Goal: Information Seeking & Learning: Learn about a topic

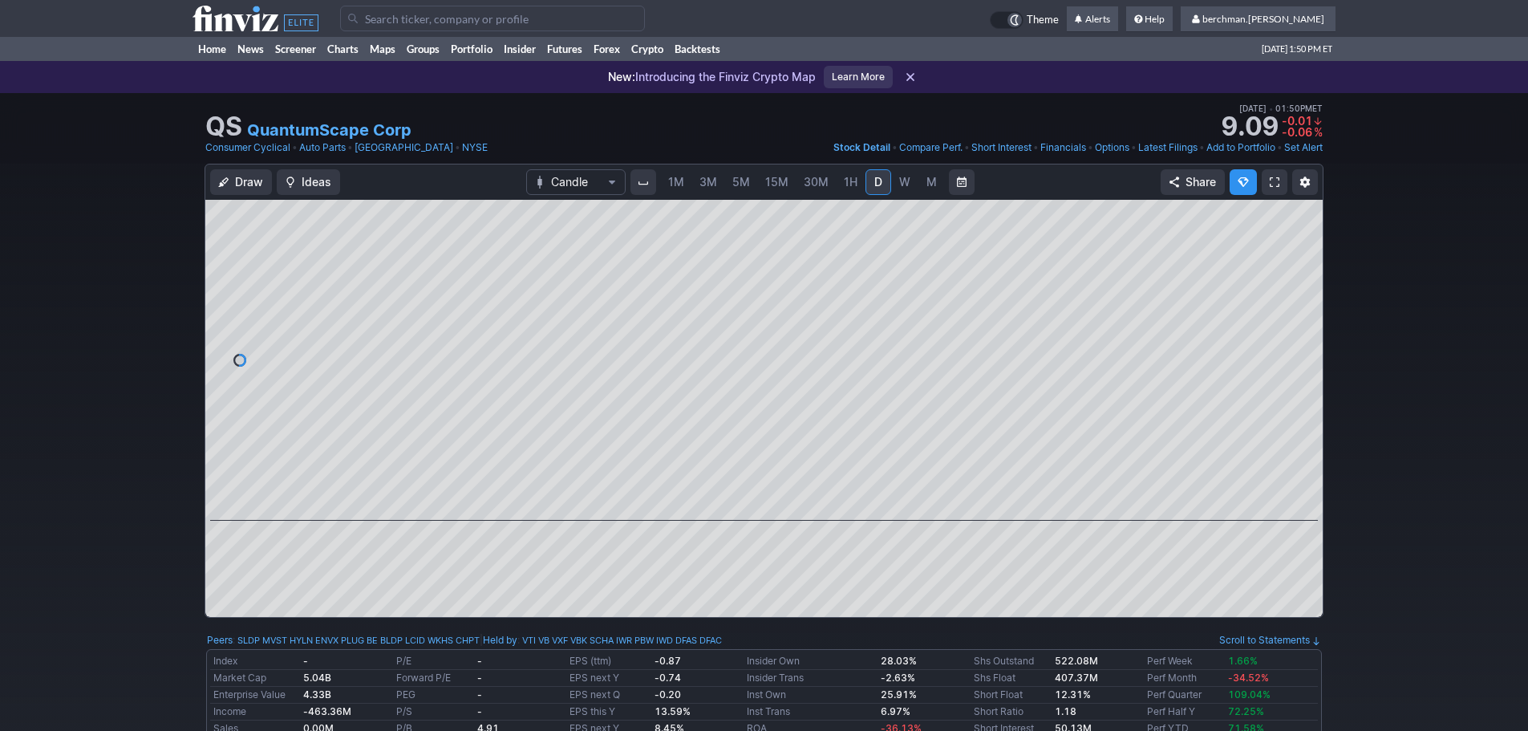
click at [475, 22] on input "Search" at bounding box center [492, 19] width 305 height 26
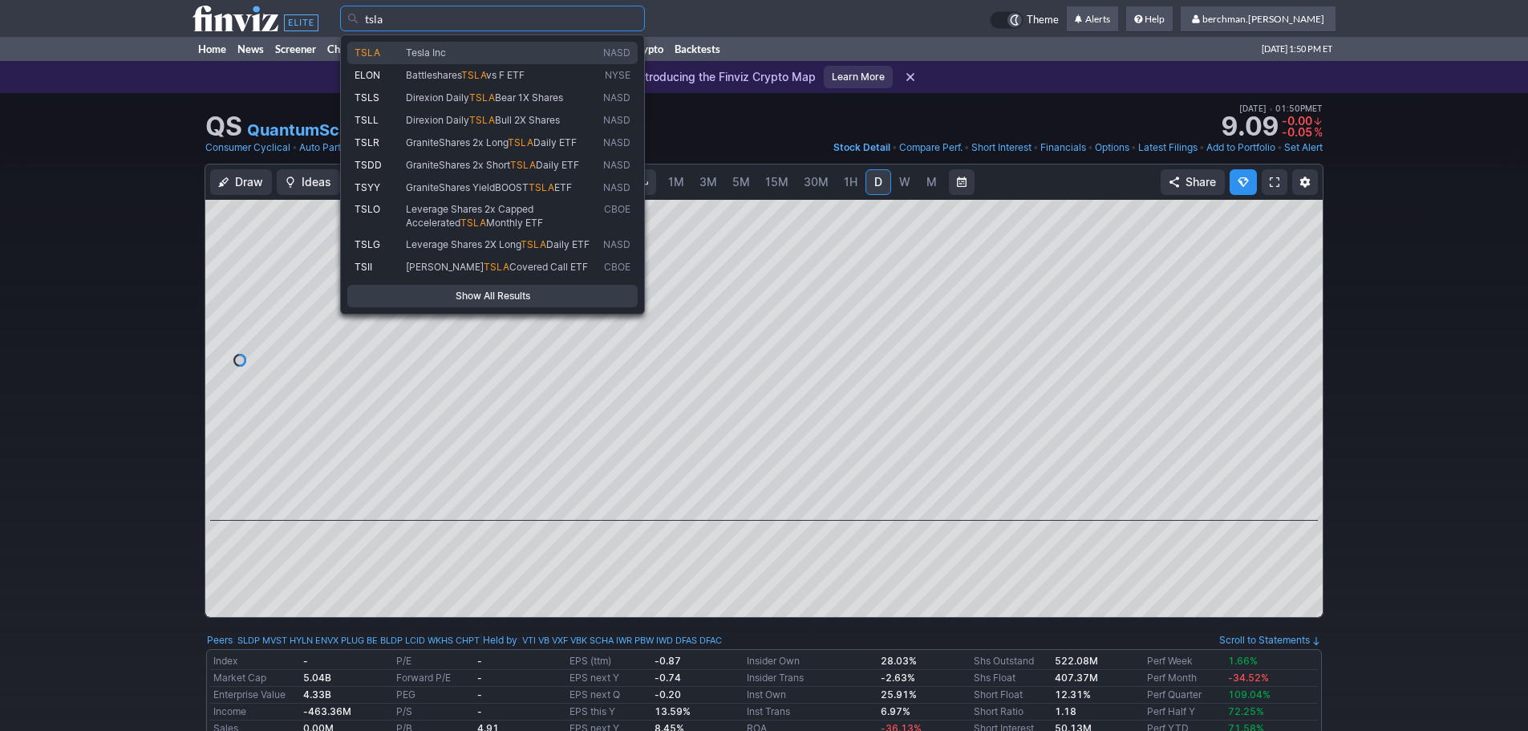
click at [464, 56] on span "Tesla Inc" at bounding box center [501, 54] width 197 height 14
type input "TSLA"
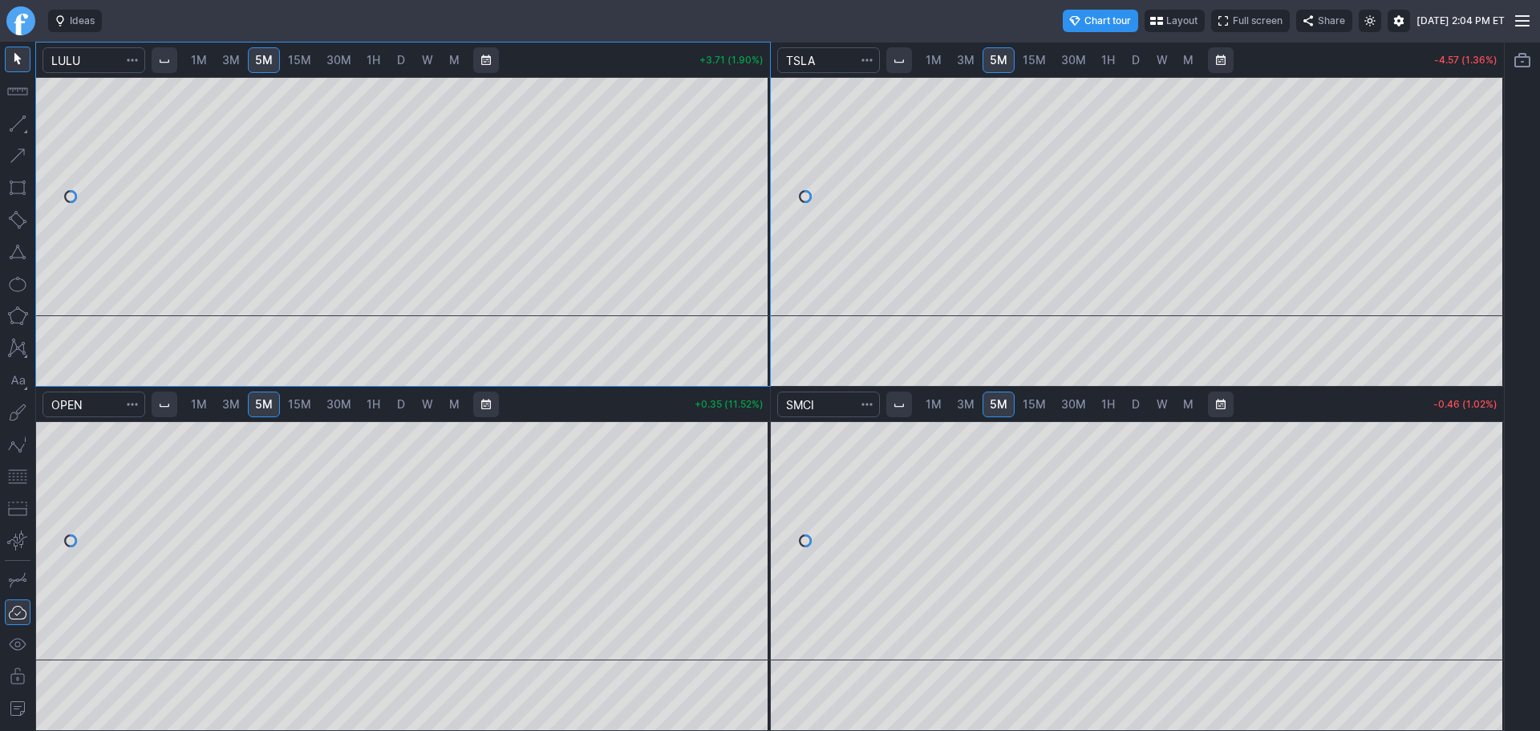
click at [1140, 406] on link "D" at bounding box center [1136, 404] width 26 height 26
click at [1005, 400] on span "5M" at bounding box center [999, 404] width 18 height 14
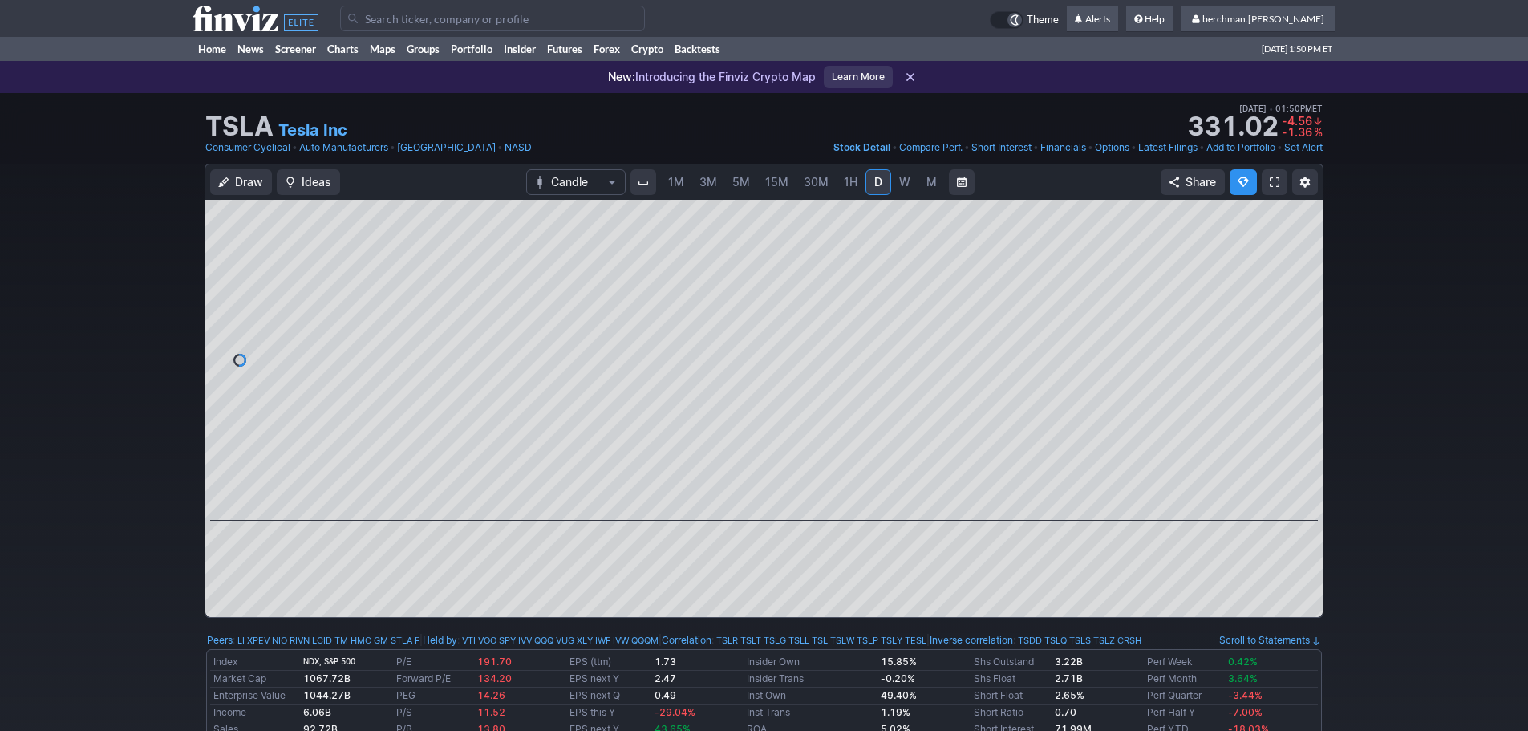
click at [745, 184] on span "5M" at bounding box center [741, 182] width 18 height 14
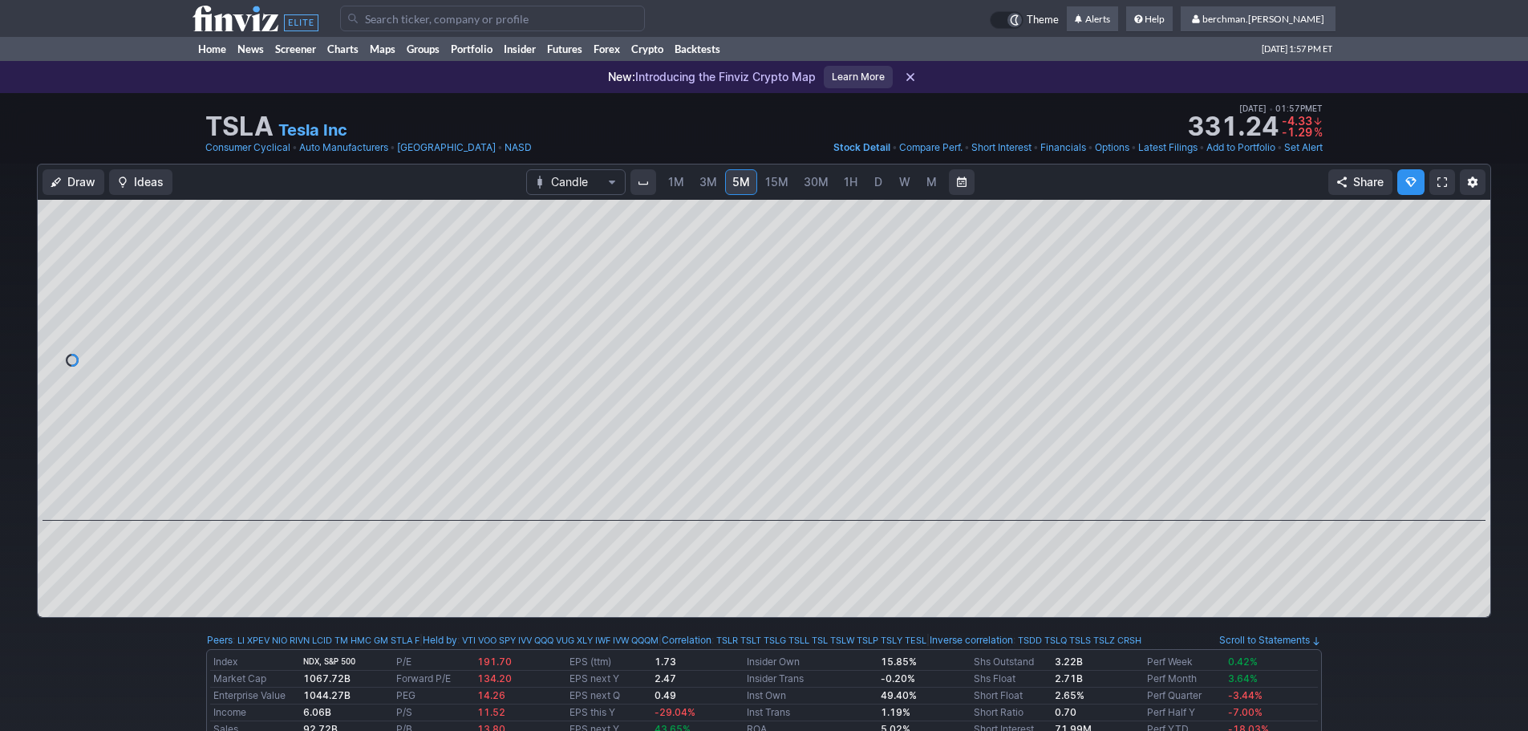
click at [565, 7] on input "Search" at bounding box center [492, 19] width 305 height 26
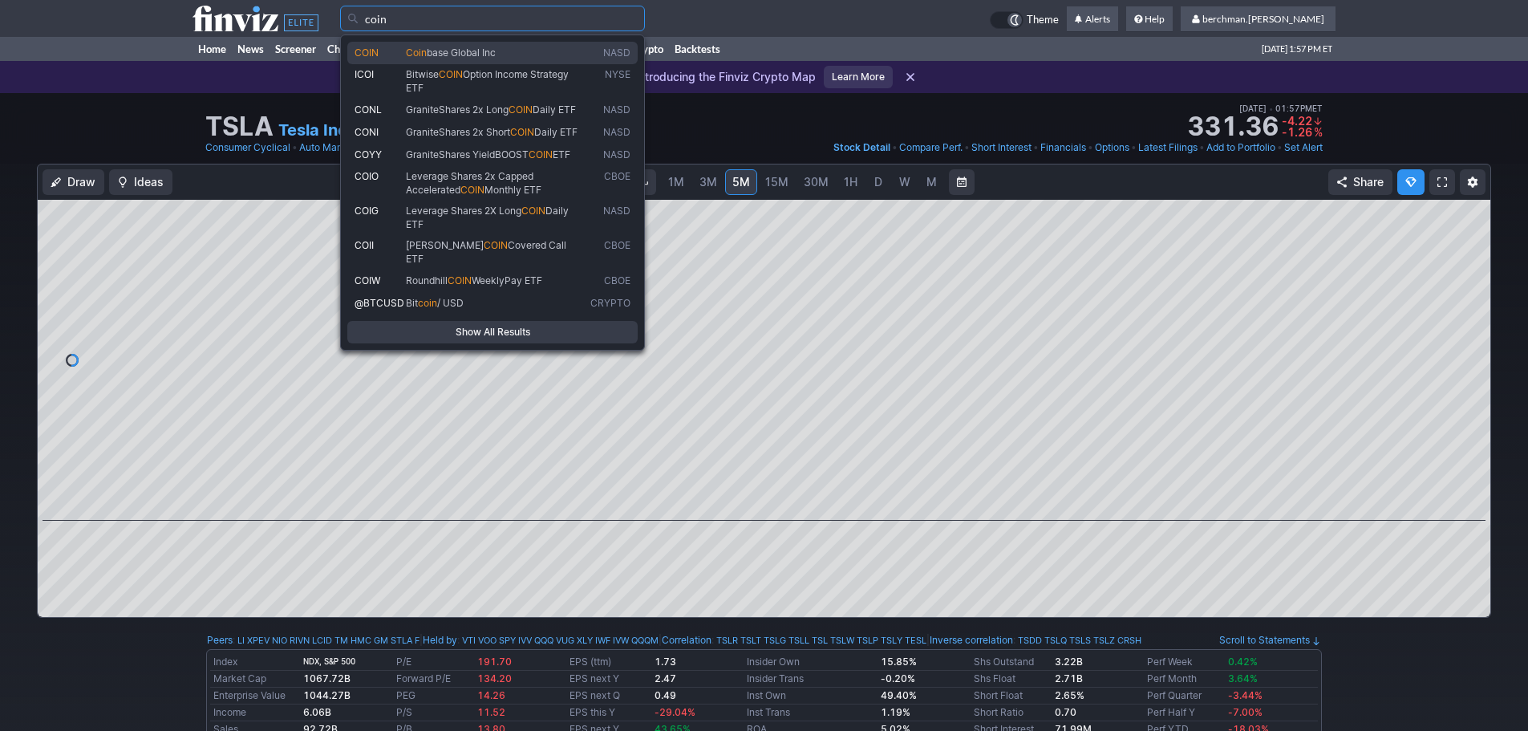
click at [539, 51] on span "Coin base Global Inc" at bounding box center [495, 54] width 184 height 14
type input "COIN"
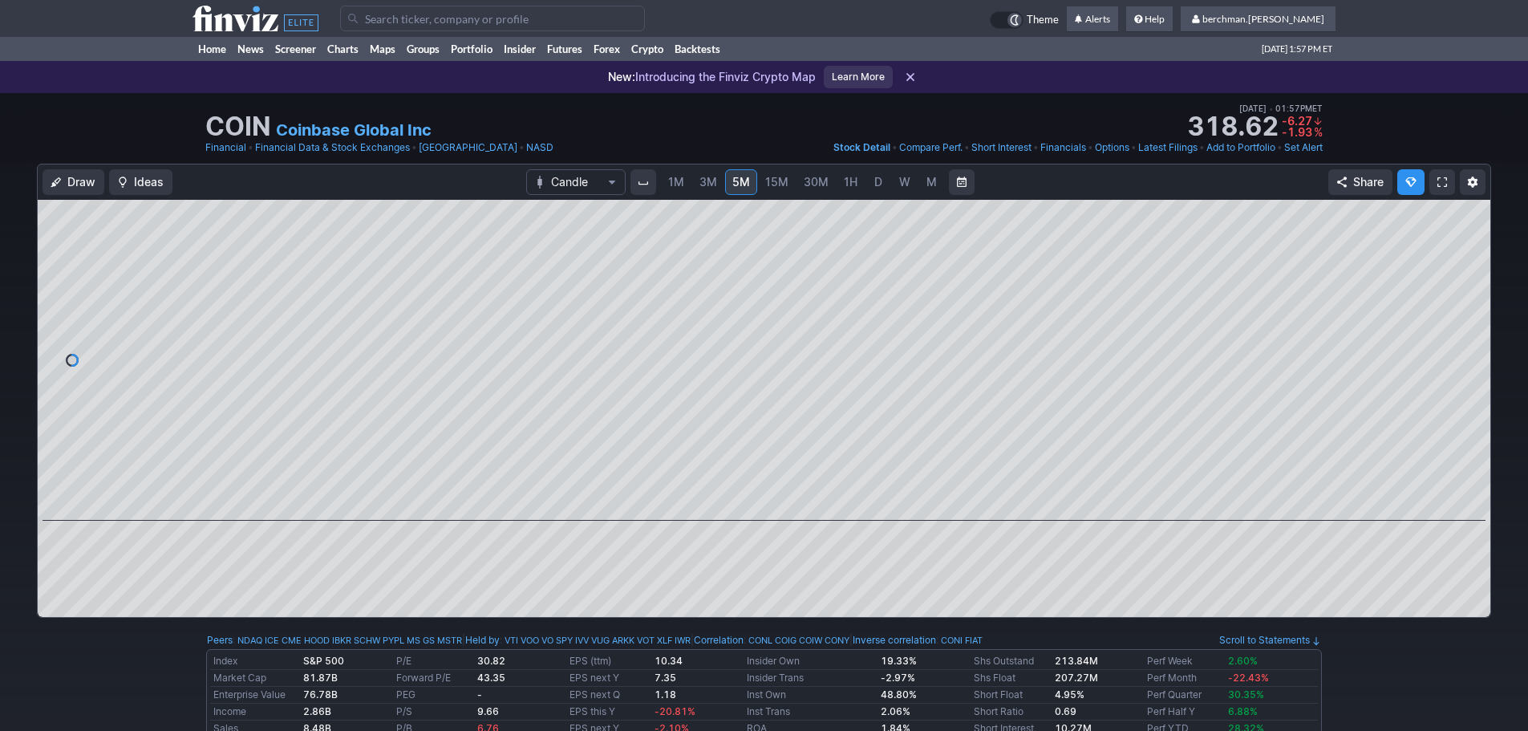
click at [879, 184] on span "D" at bounding box center [878, 182] width 8 height 14
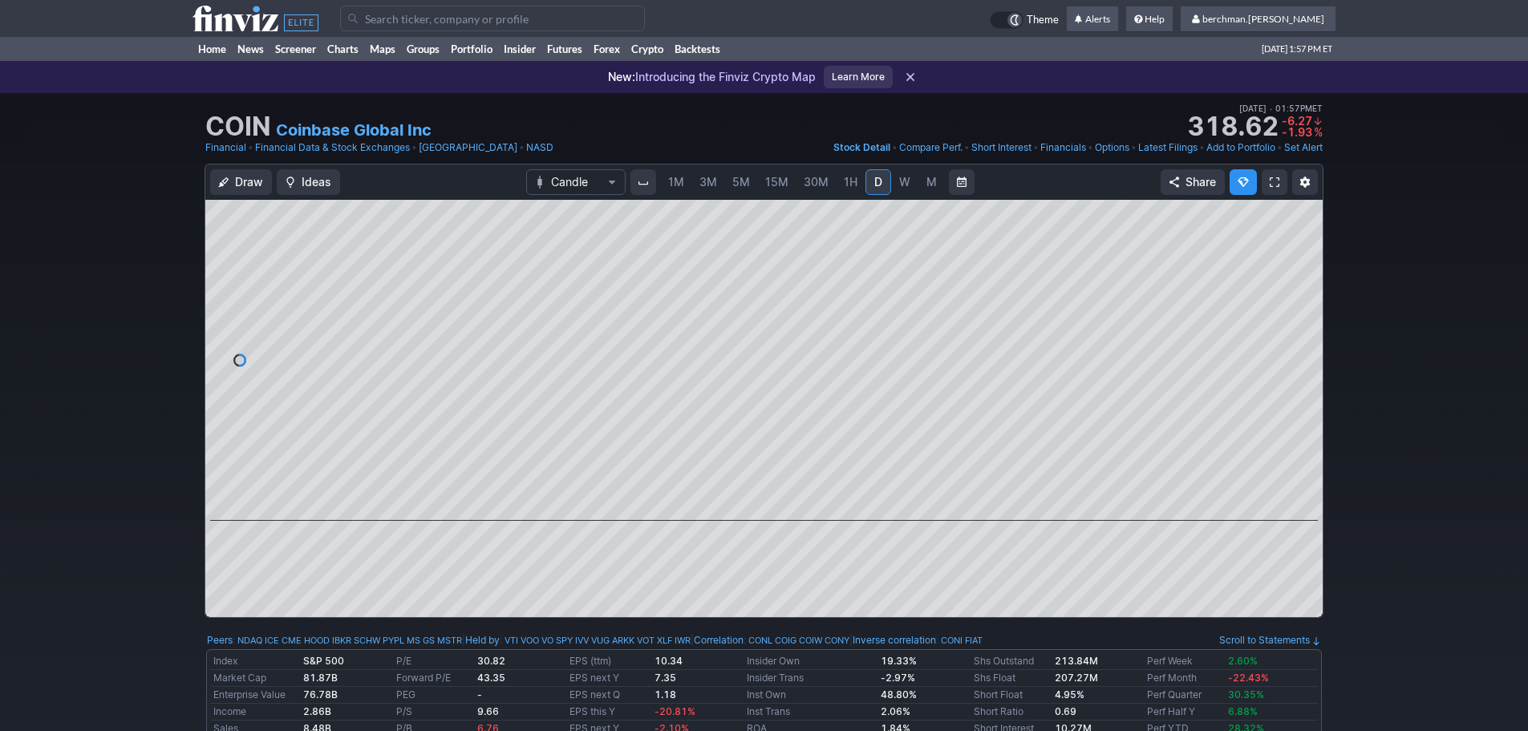
click at [743, 185] on span "5M" at bounding box center [741, 182] width 18 height 14
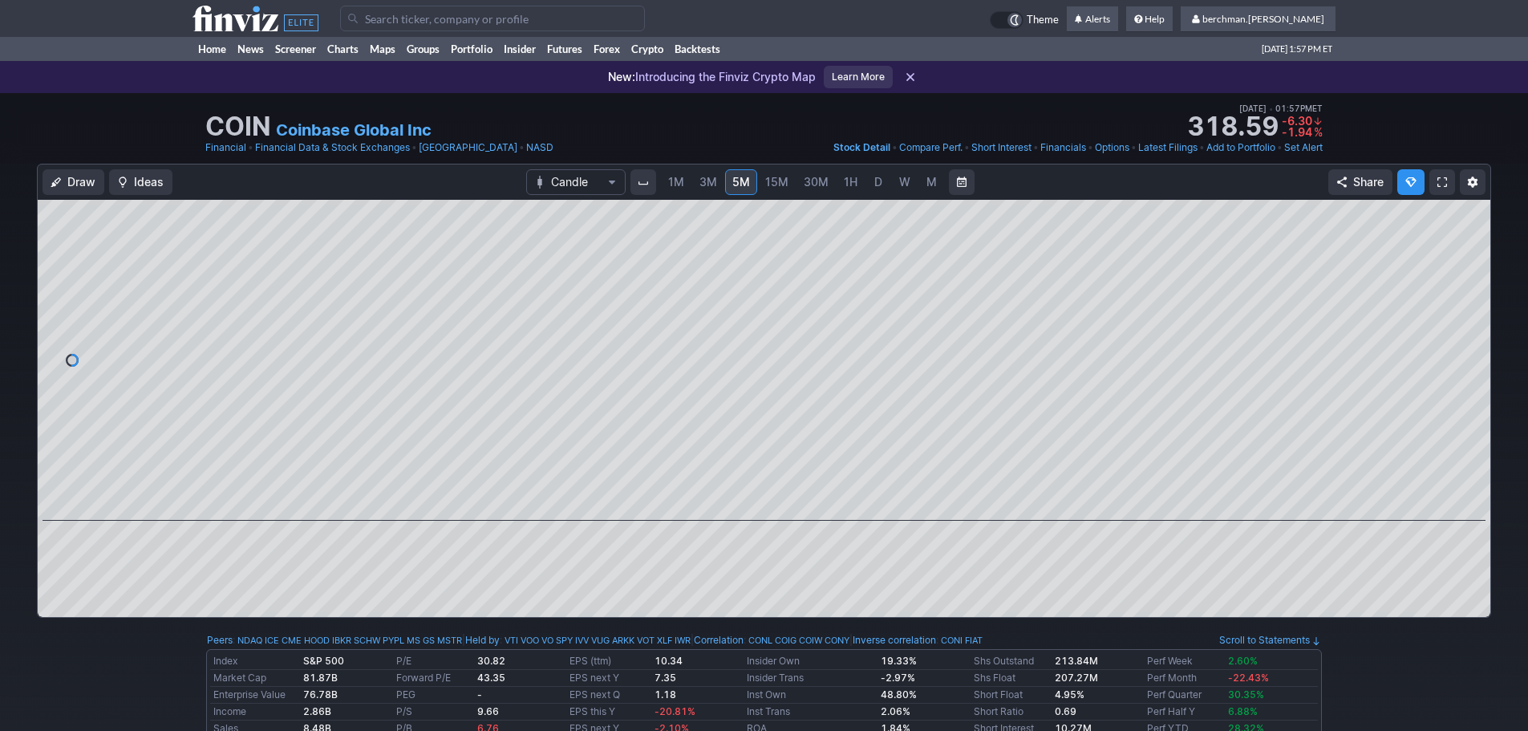
click at [881, 183] on span "D" at bounding box center [877, 182] width 11 height 16
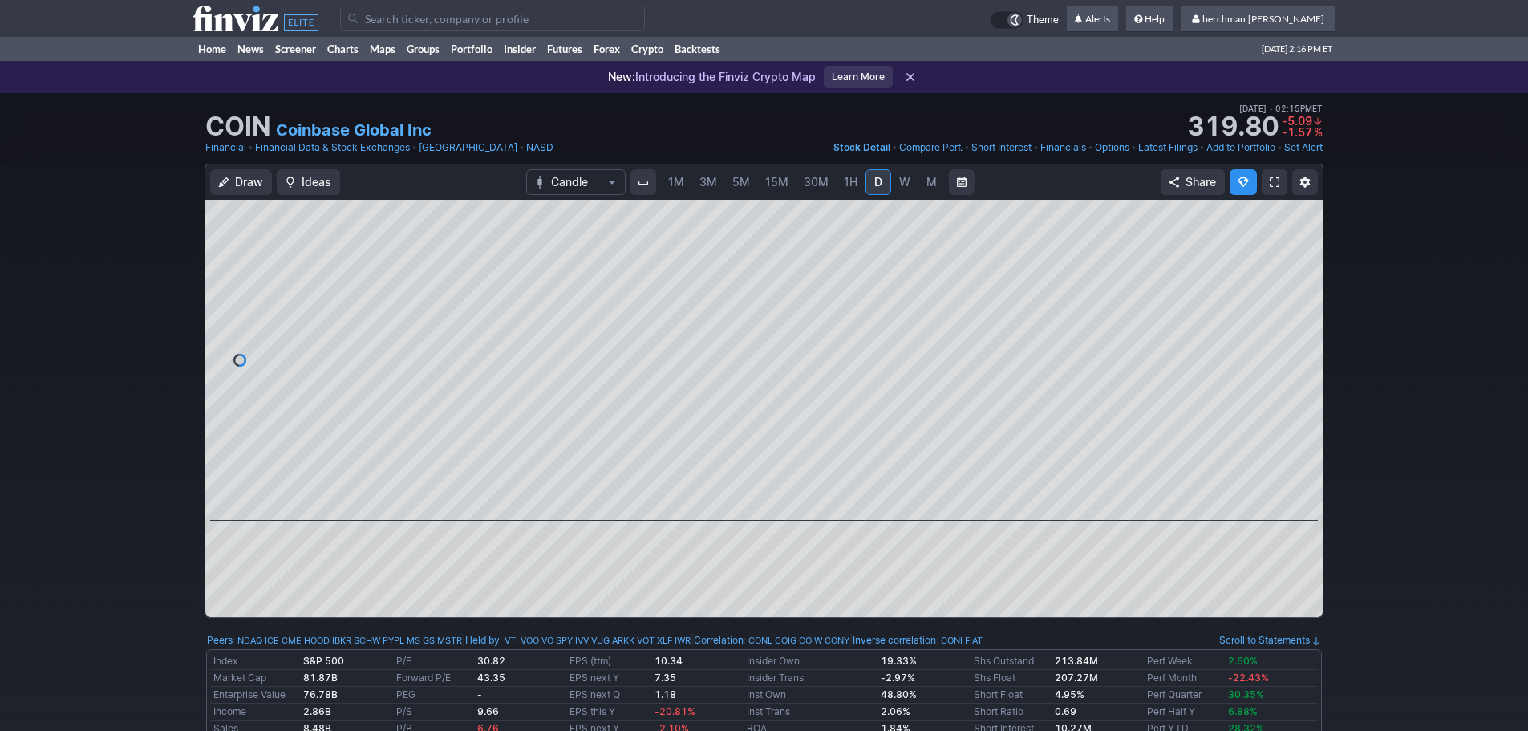
click at [731, 178] on link "5M" at bounding box center [741, 182] width 32 height 26
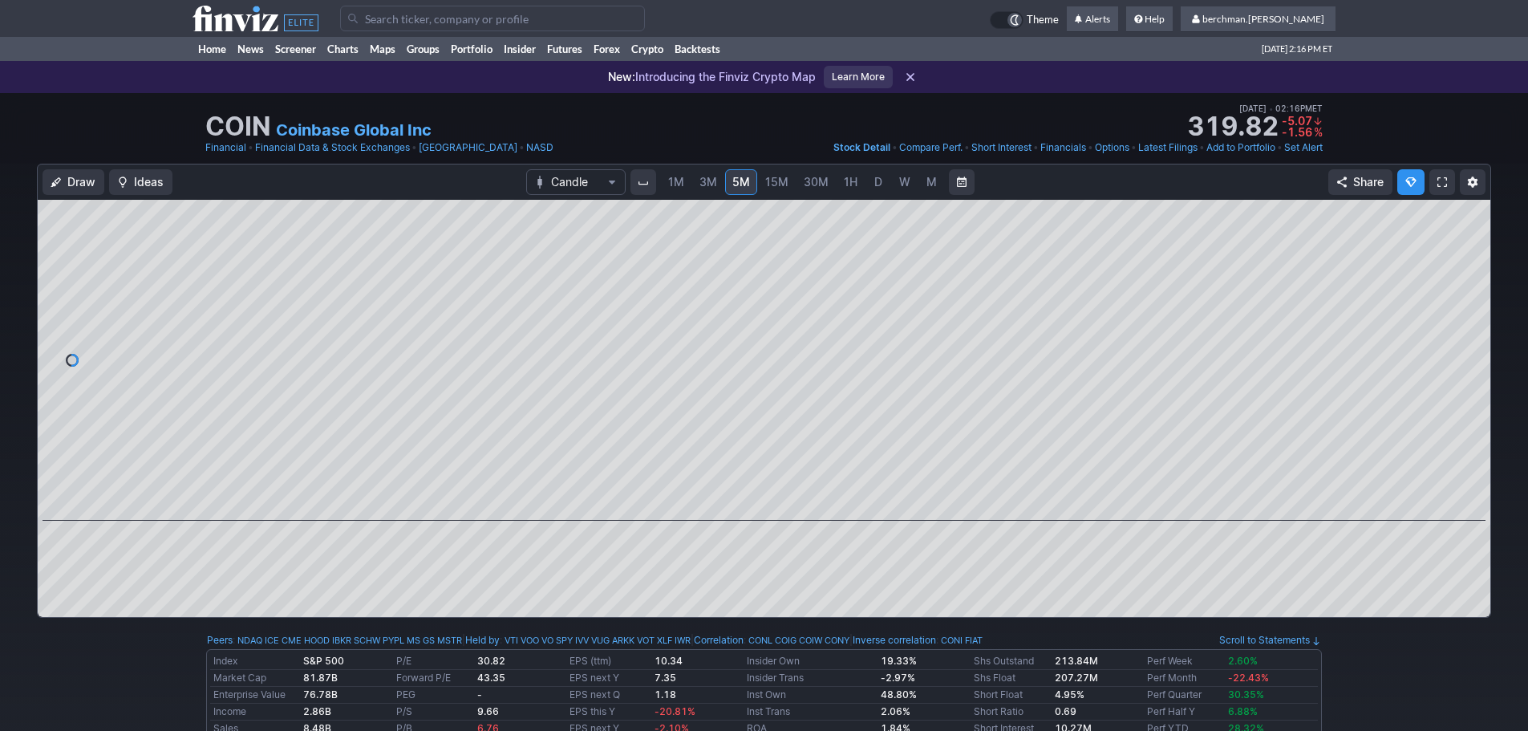
click at [881, 175] on span "D" at bounding box center [877, 182] width 11 height 16
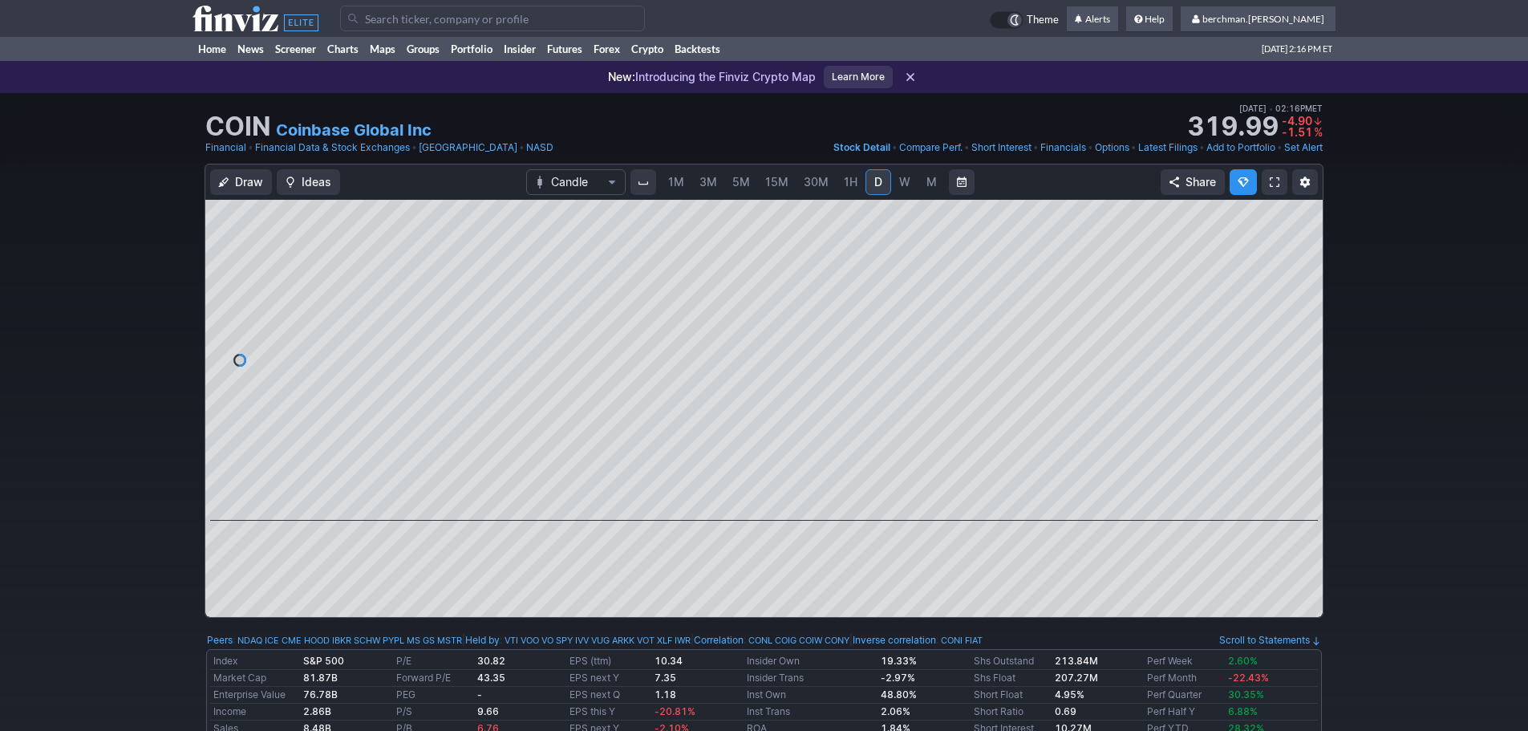
click at [554, 15] on input "Search" at bounding box center [492, 19] width 305 height 26
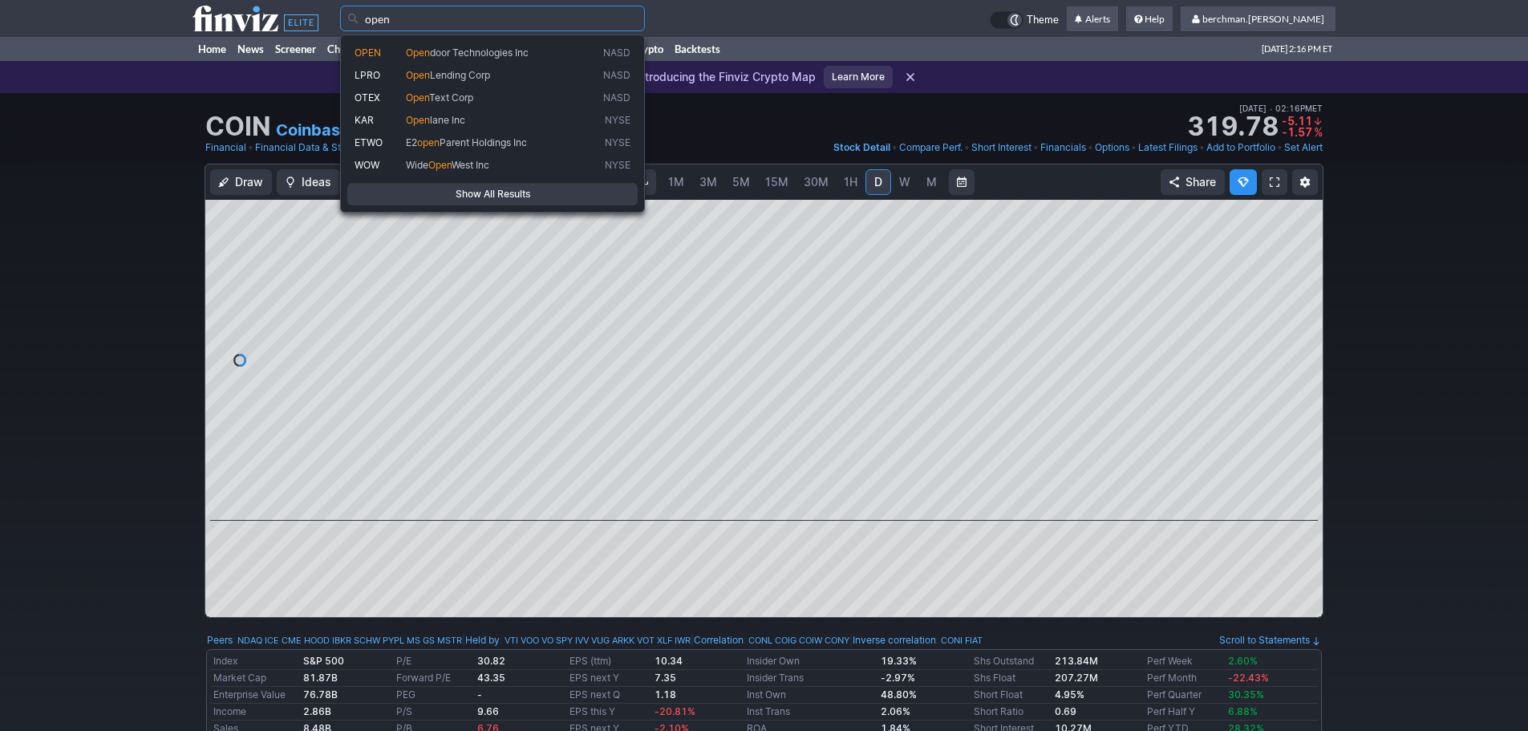
click at [463, 50] on span "door Technologies Inc" at bounding box center [479, 53] width 99 height 12
type input "OPEN"
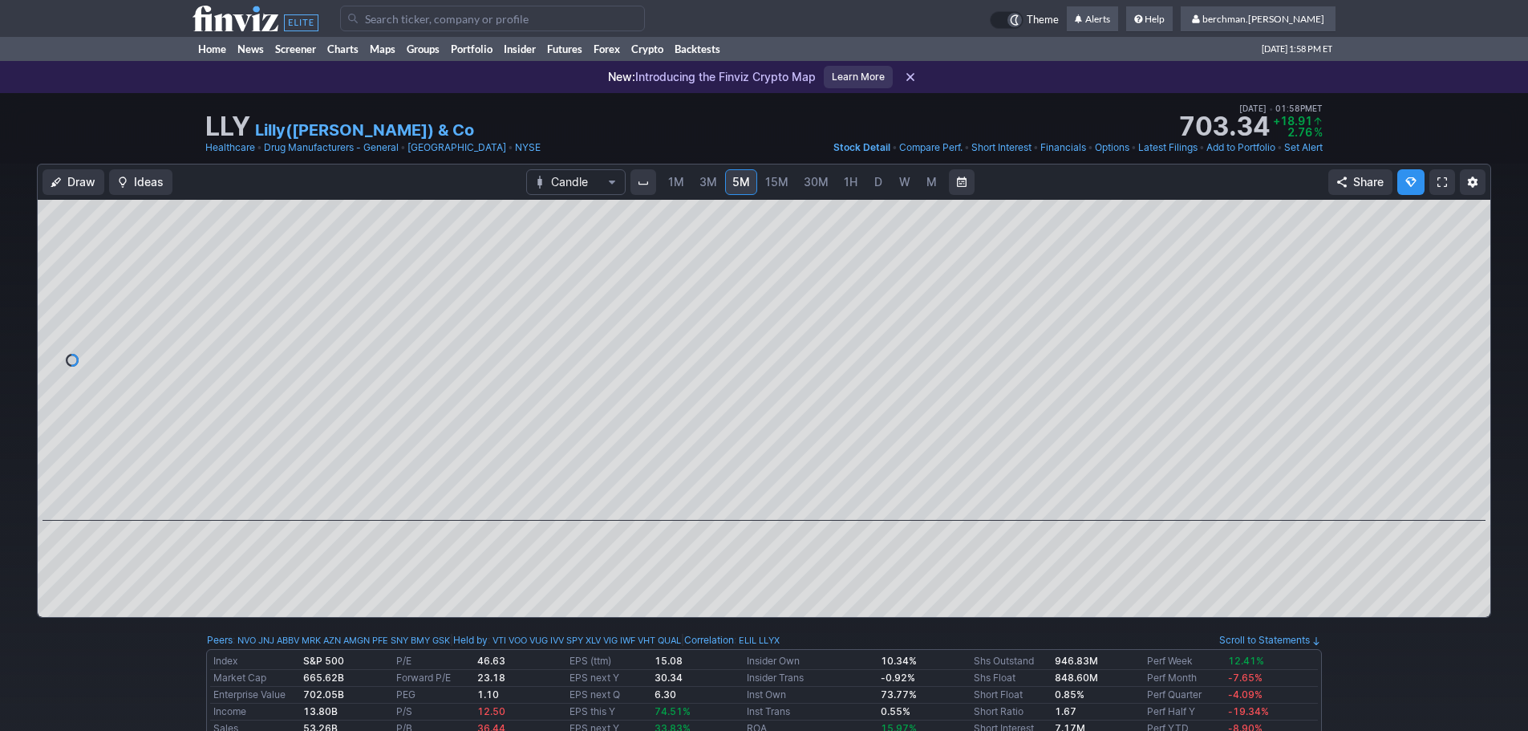
click at [872, 182] on span "D" at bounding box center [877, 182] width 11 height 16
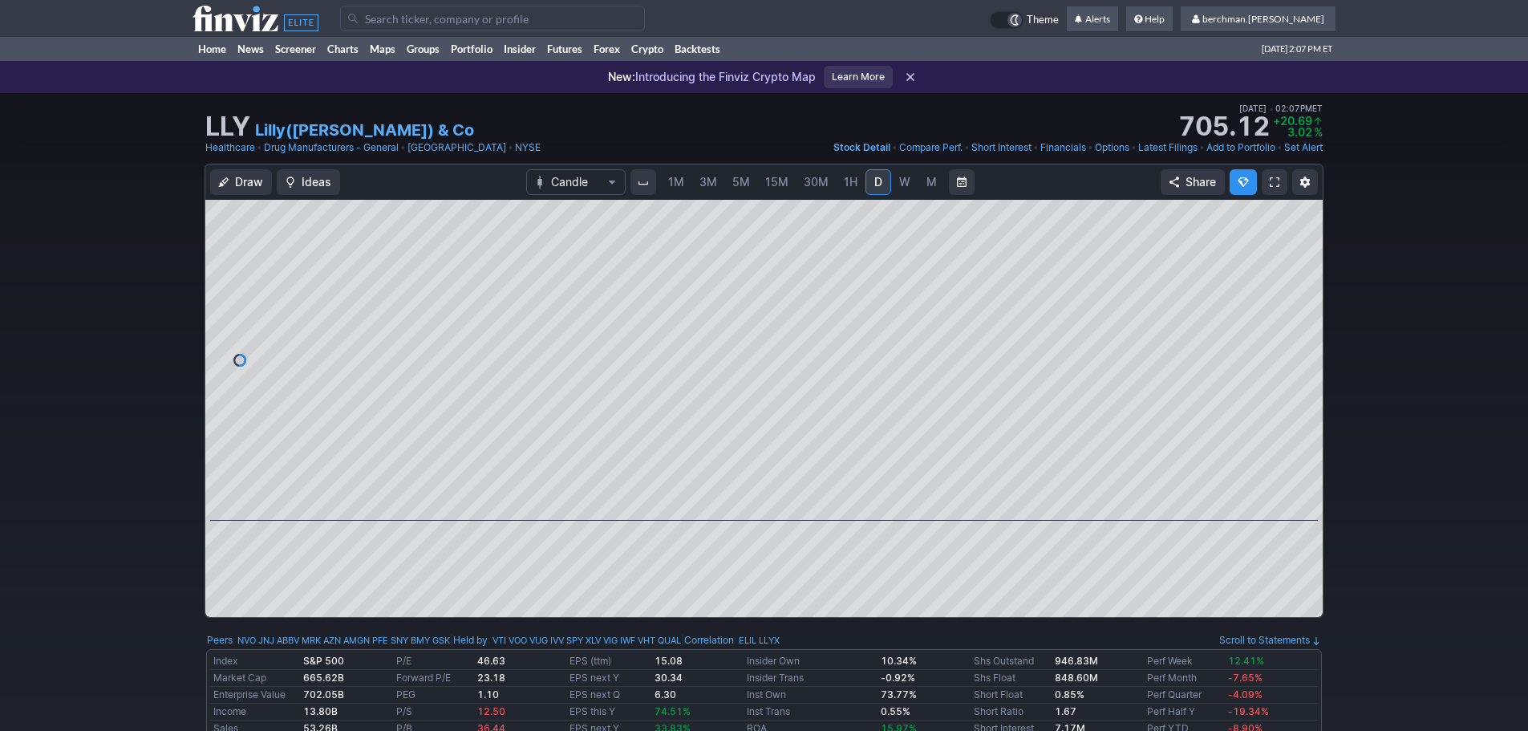
click at [597, 22] on input "Search" at bounding box center [492, 19] width 305 height 26
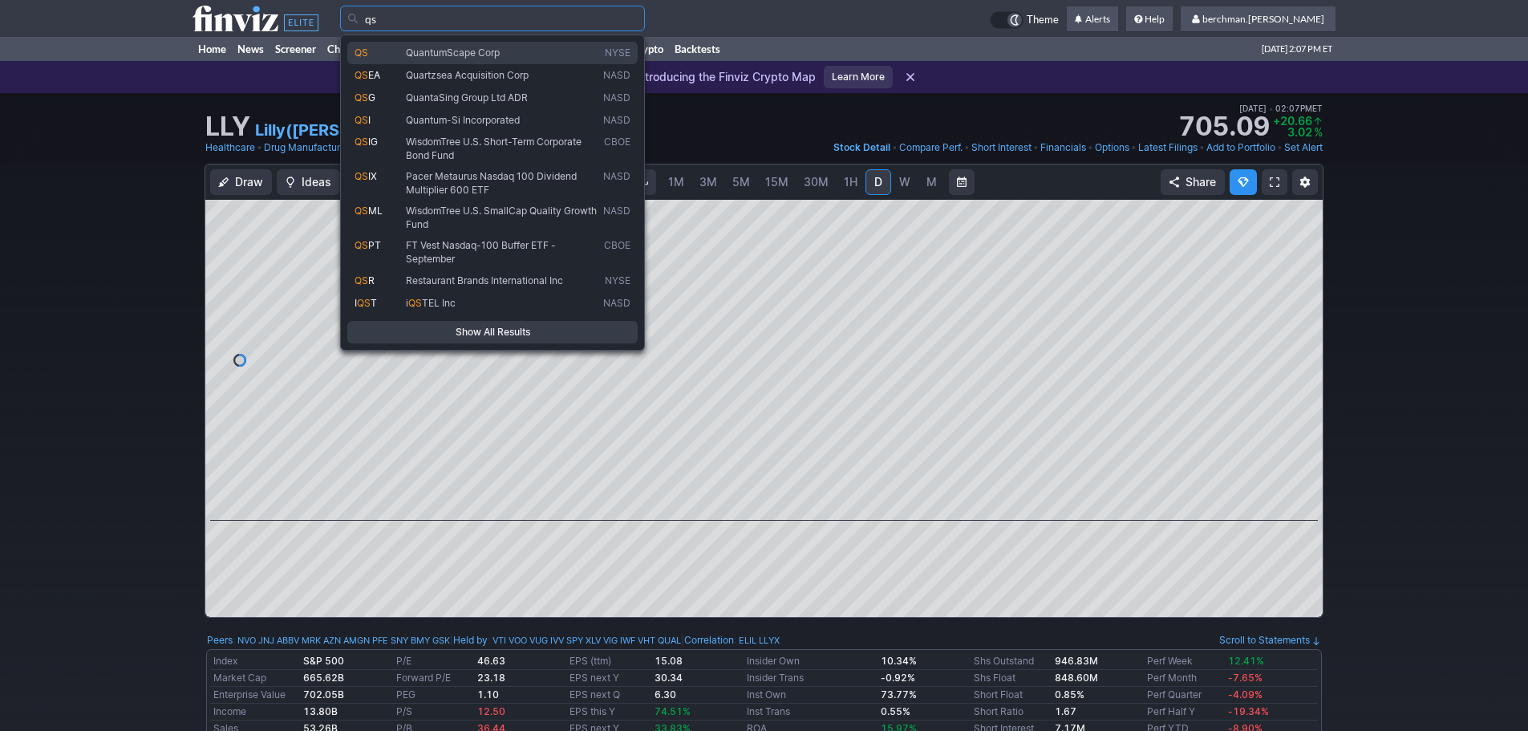
click at [623, 62] on link "QS QuantumScape Corp NYSE" at bounding box center [492, 53] width 290 height 22
type input "QS"
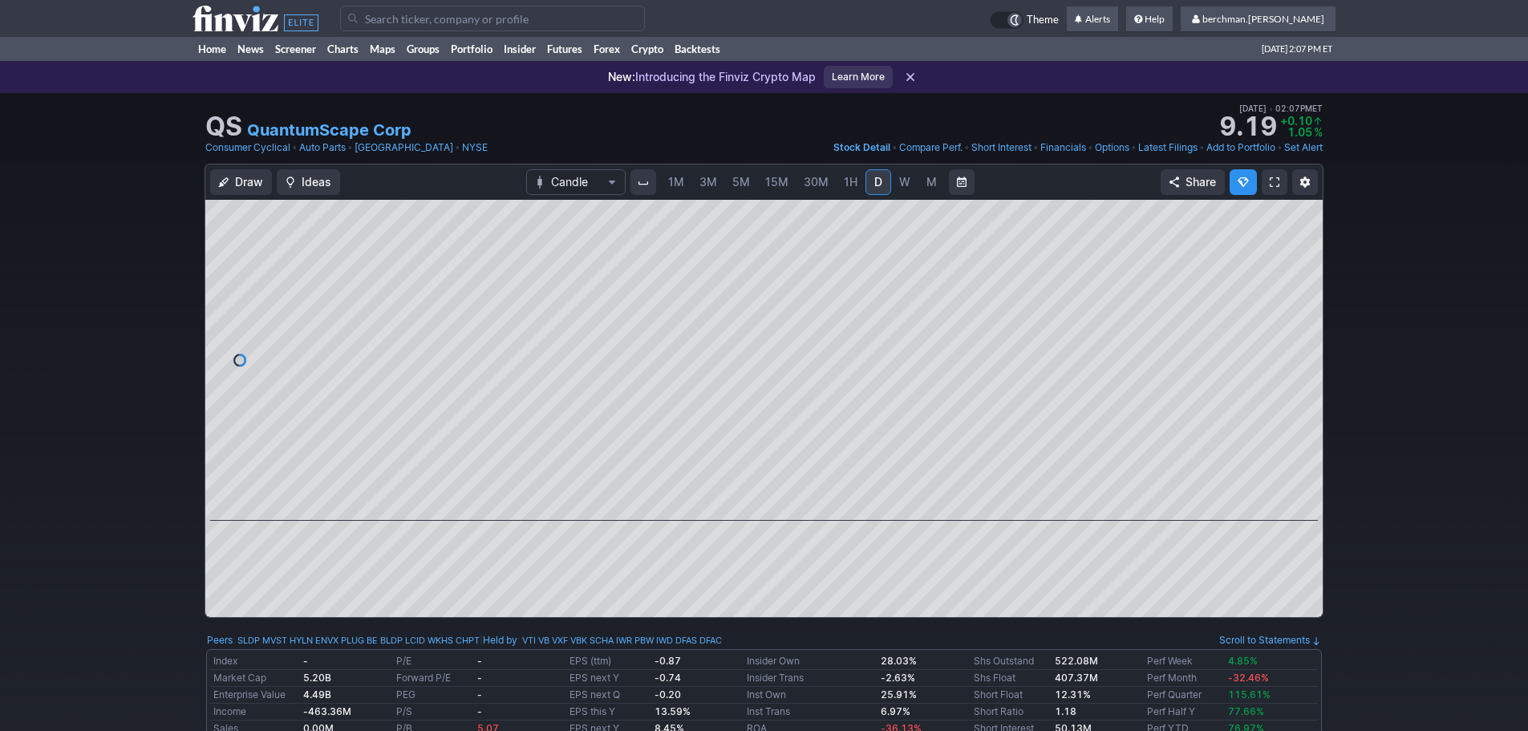
click at [713, 182] on span "3M" at bounding box center [708, 182] width 18 height 14
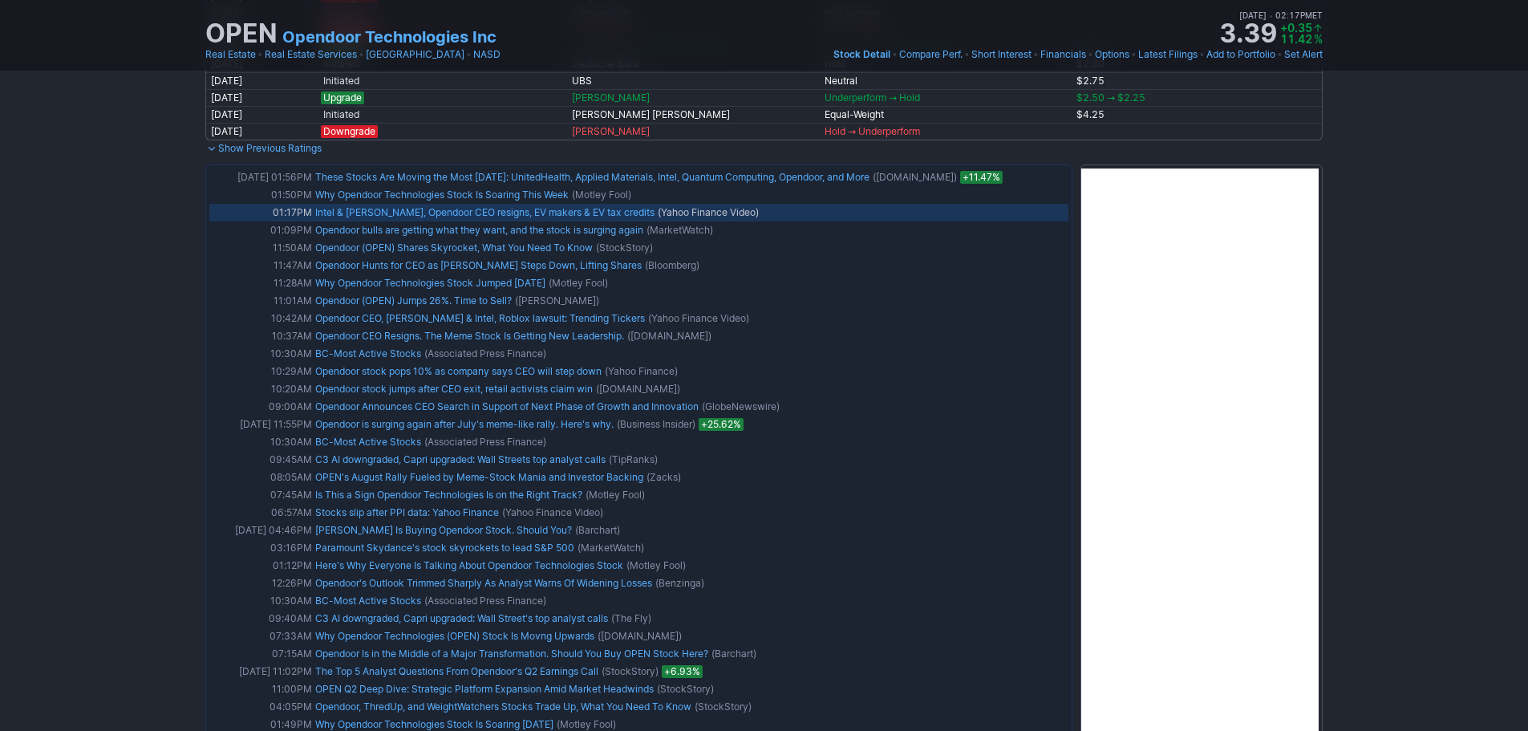
scroll to position [1123, 0]
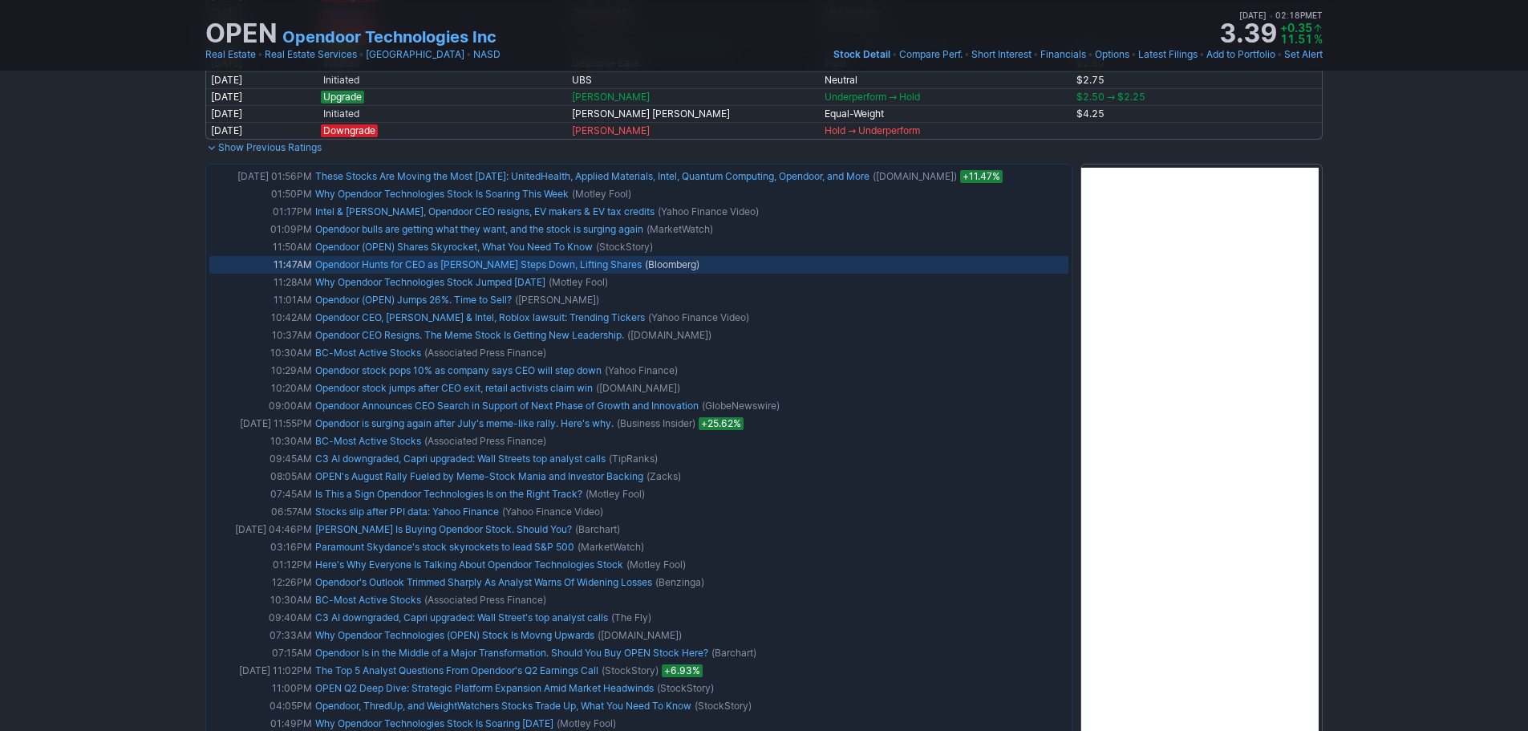
click at [409, 261] on link "Opendoor Hunts for CEO as Wheeler Steps Down, Lifting Shares" at bounding box center [478, 264] width 326 height 12
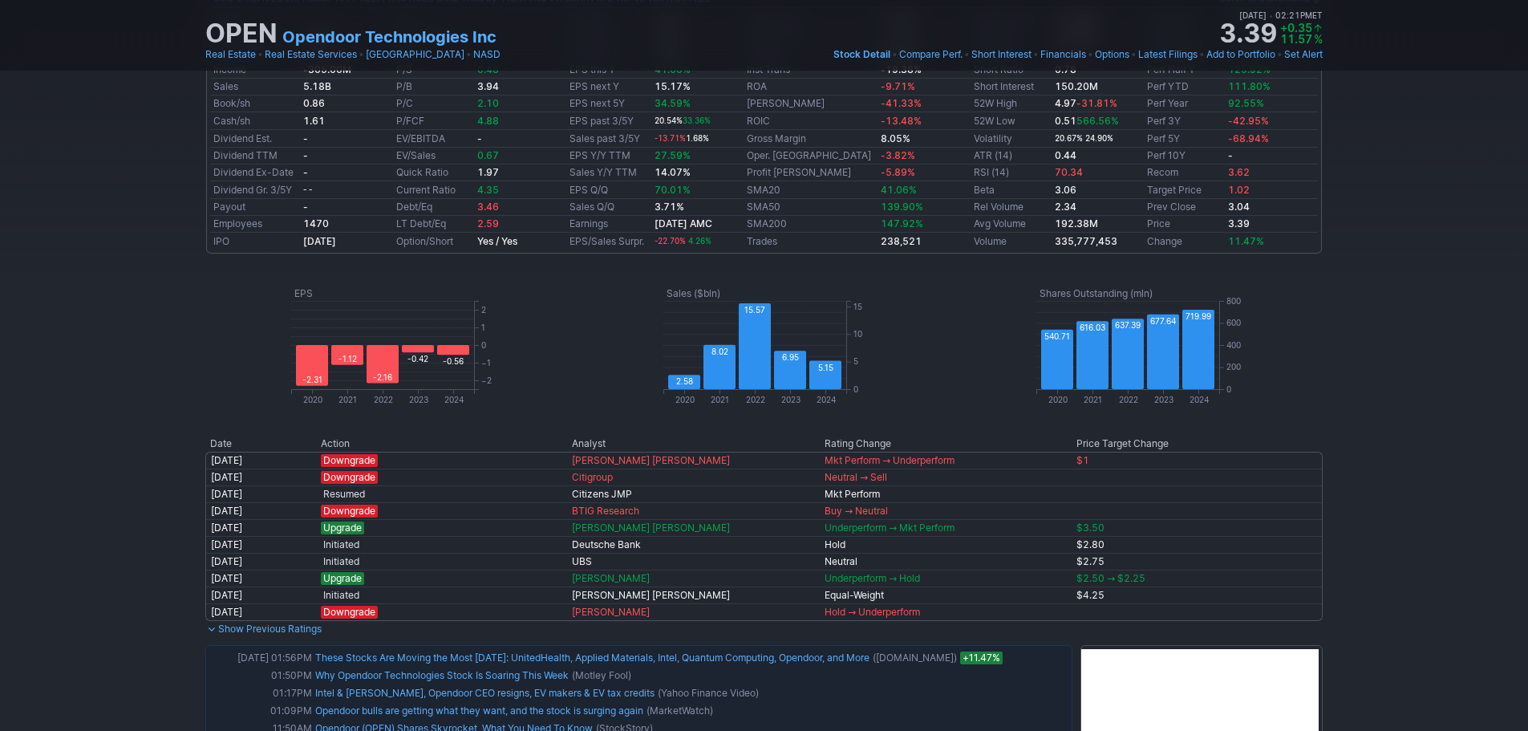
scroll to position [0, 0]
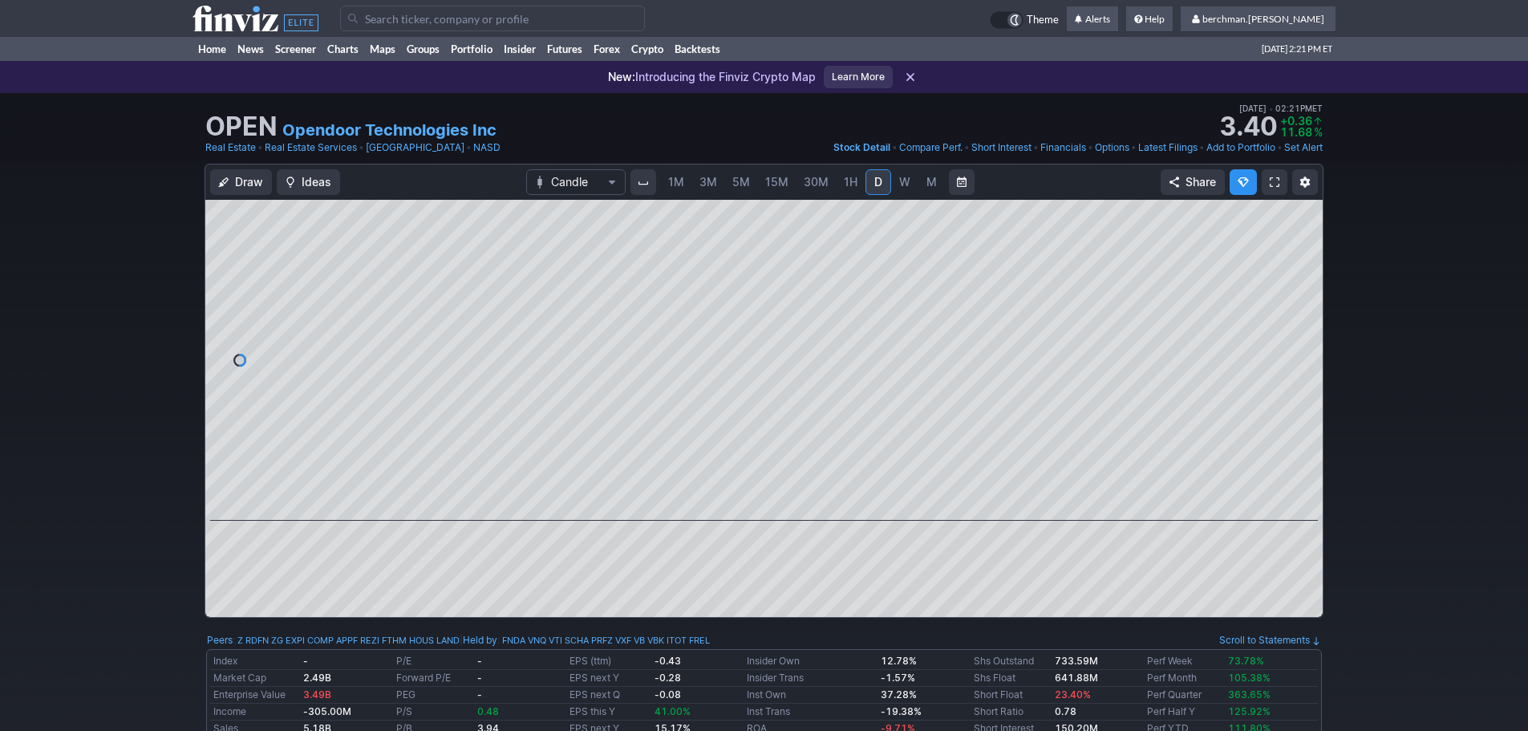
click at [537, 34] on td at bounding box center [665, 18] width 650 height 37
click at [530, 18] on input "Search" at bounding box center [492, 19] width 305 height 26
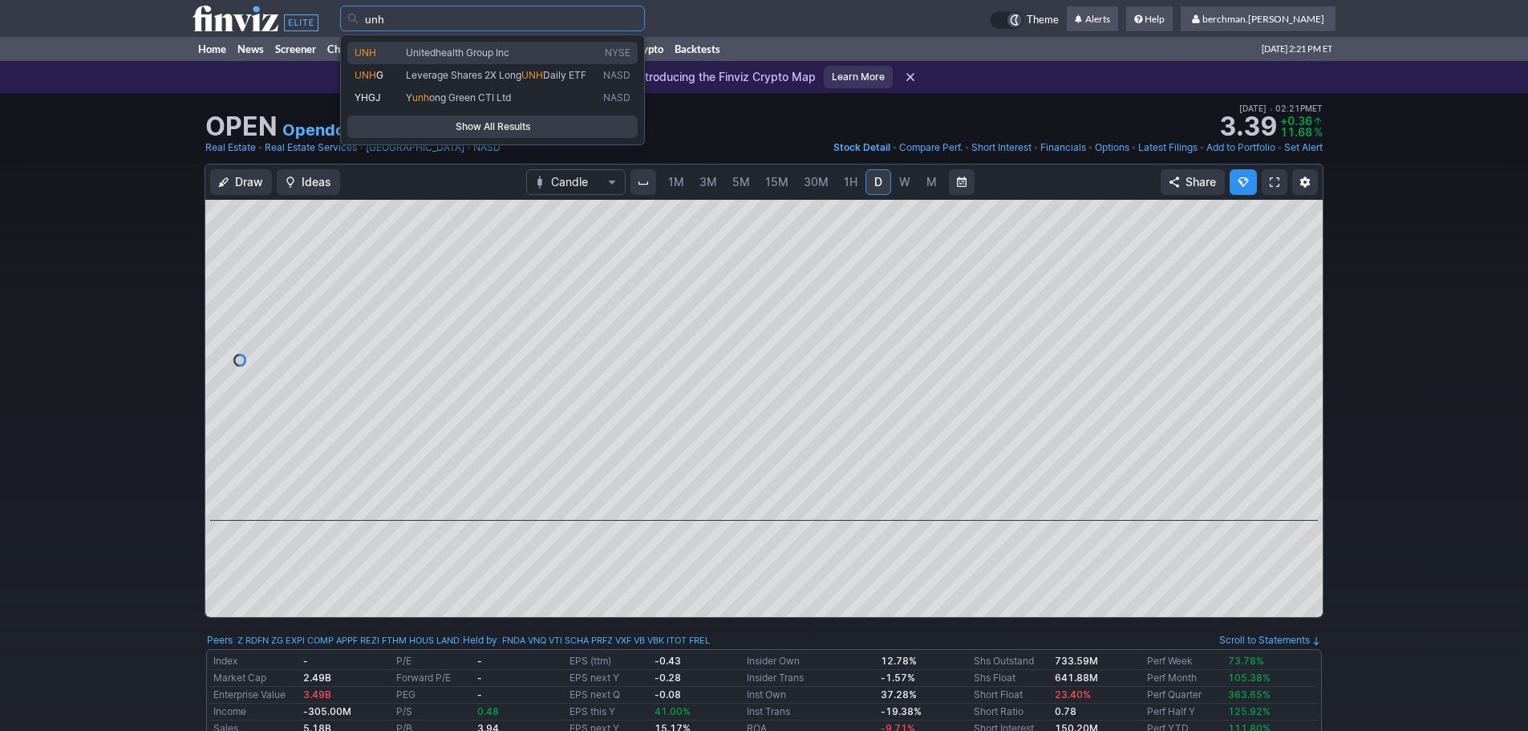
click at [508, 52] on span "Unitedhealth Group Inc" at bounding box center [457, 53] width 103 height 12
type input "UNH"
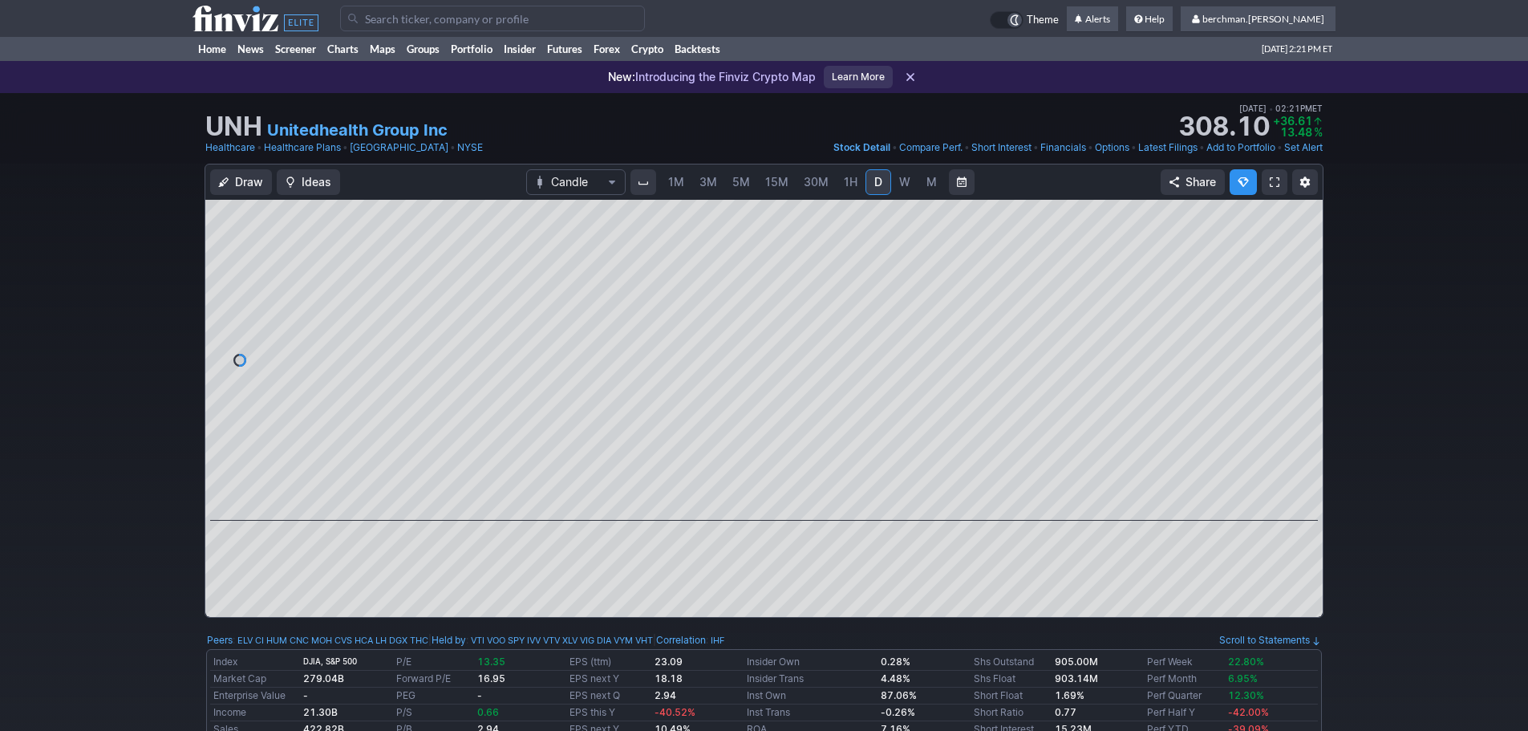
click at [740, 187] on span "5M" at bounding box center [741, 182] width 18 height 14
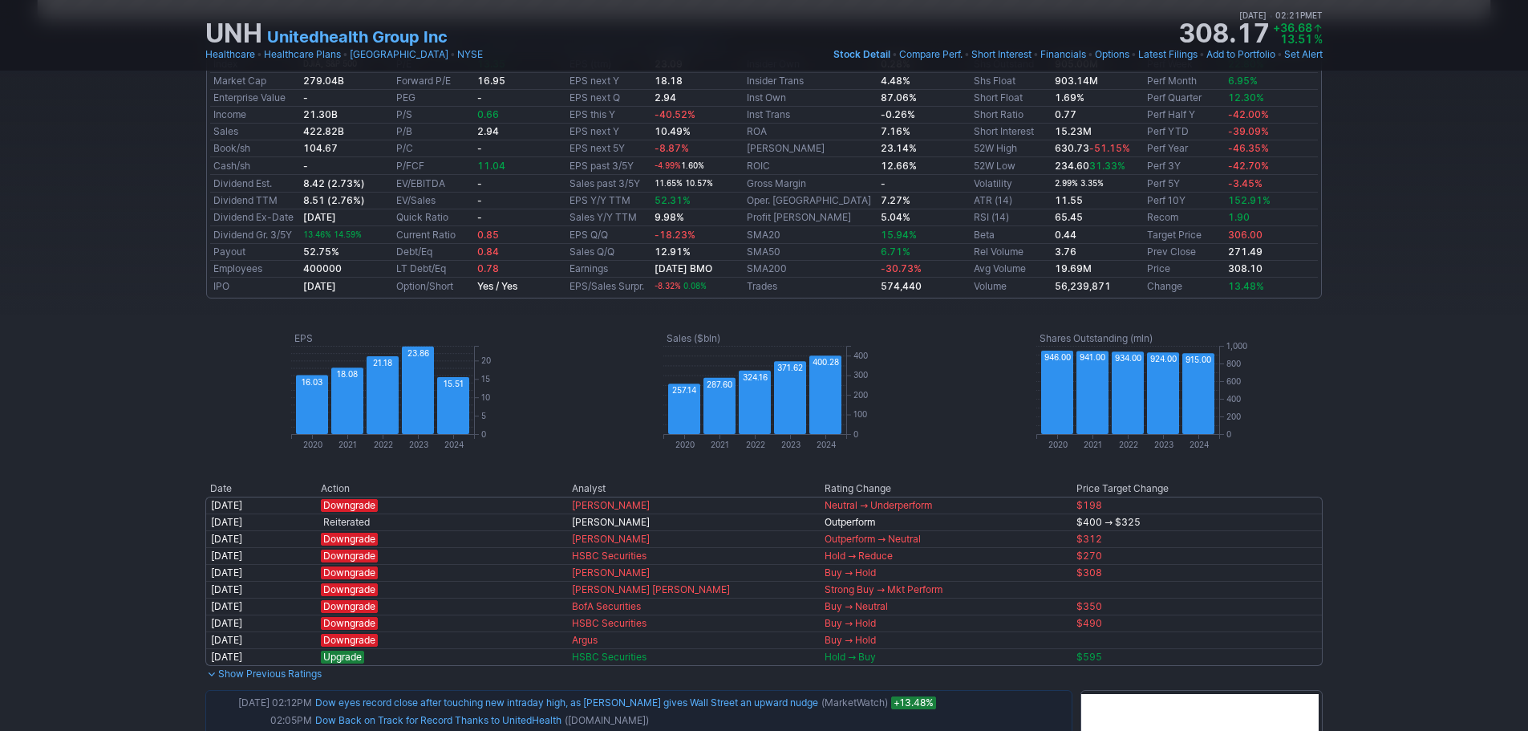
scroll to position [401, 0]
